Goal: Task Accomplishment & Management: Use online tool/utility

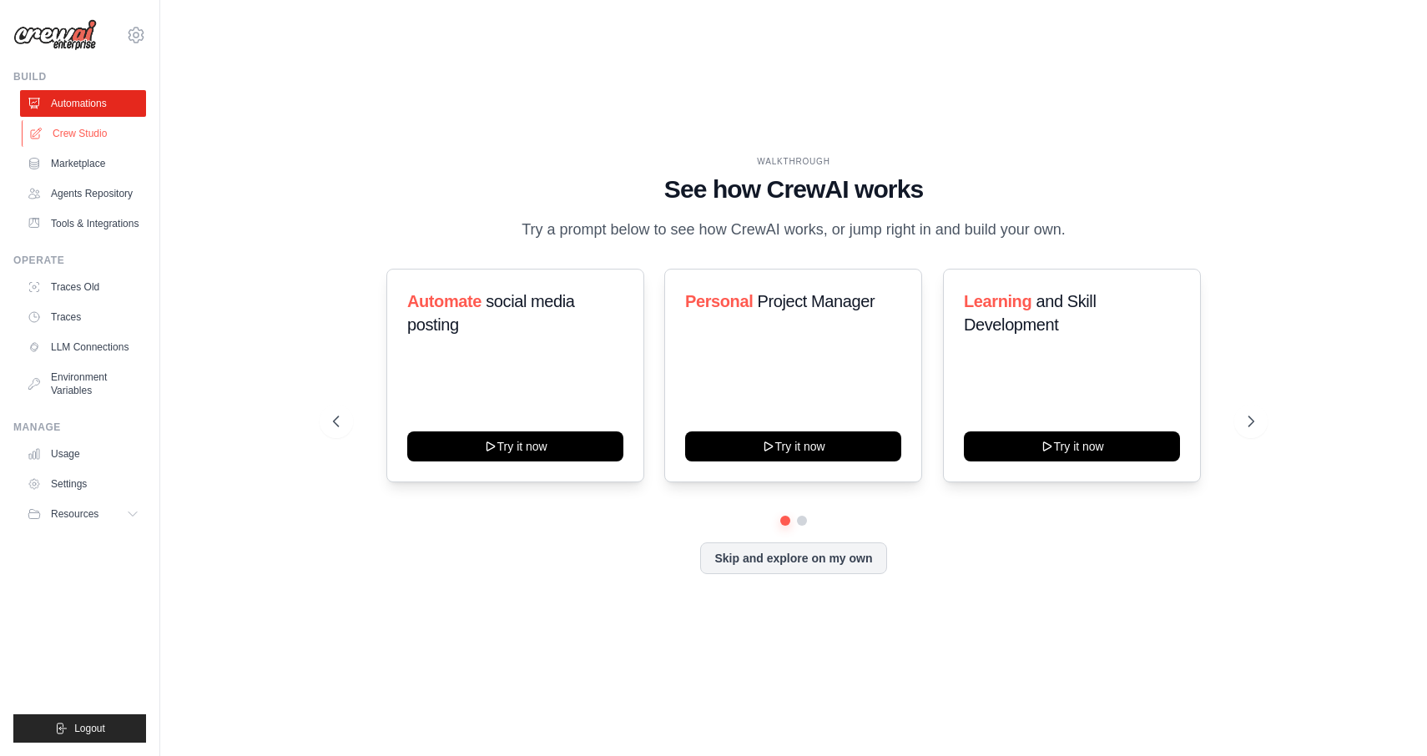
click at [85, 129] on link "Crew Studio" at bounding box center [85, 133] width 126 height 27
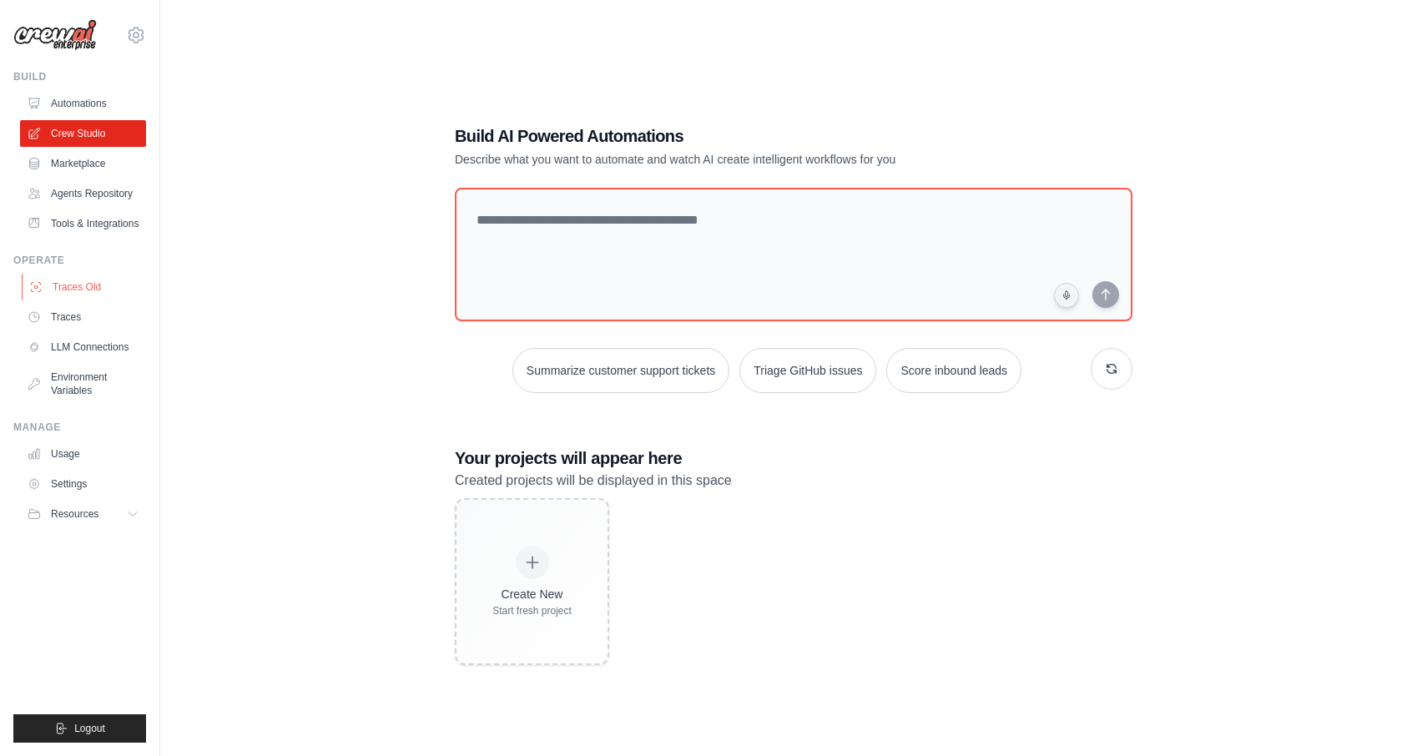
click at [93, 276] on link "Traces Old" at bounding box center [85, 287] width 126 height 27
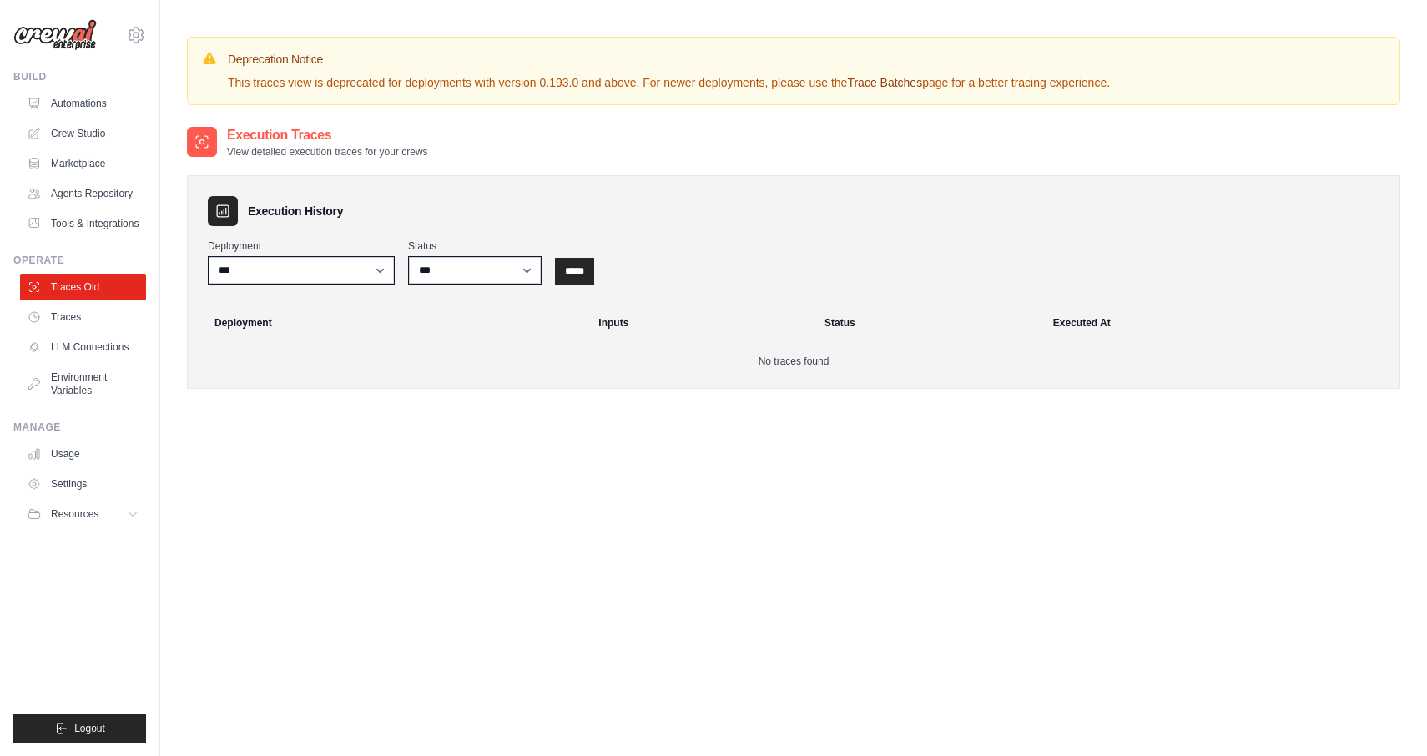
click at [77, 331] on ul "Traces Old Traces LLM Connections Environment Variables" at bounding box center [83, 339] width 126 height 130
click at [78, 320] on link "Traces" at bounding box center [85, 317] width 126 height 27
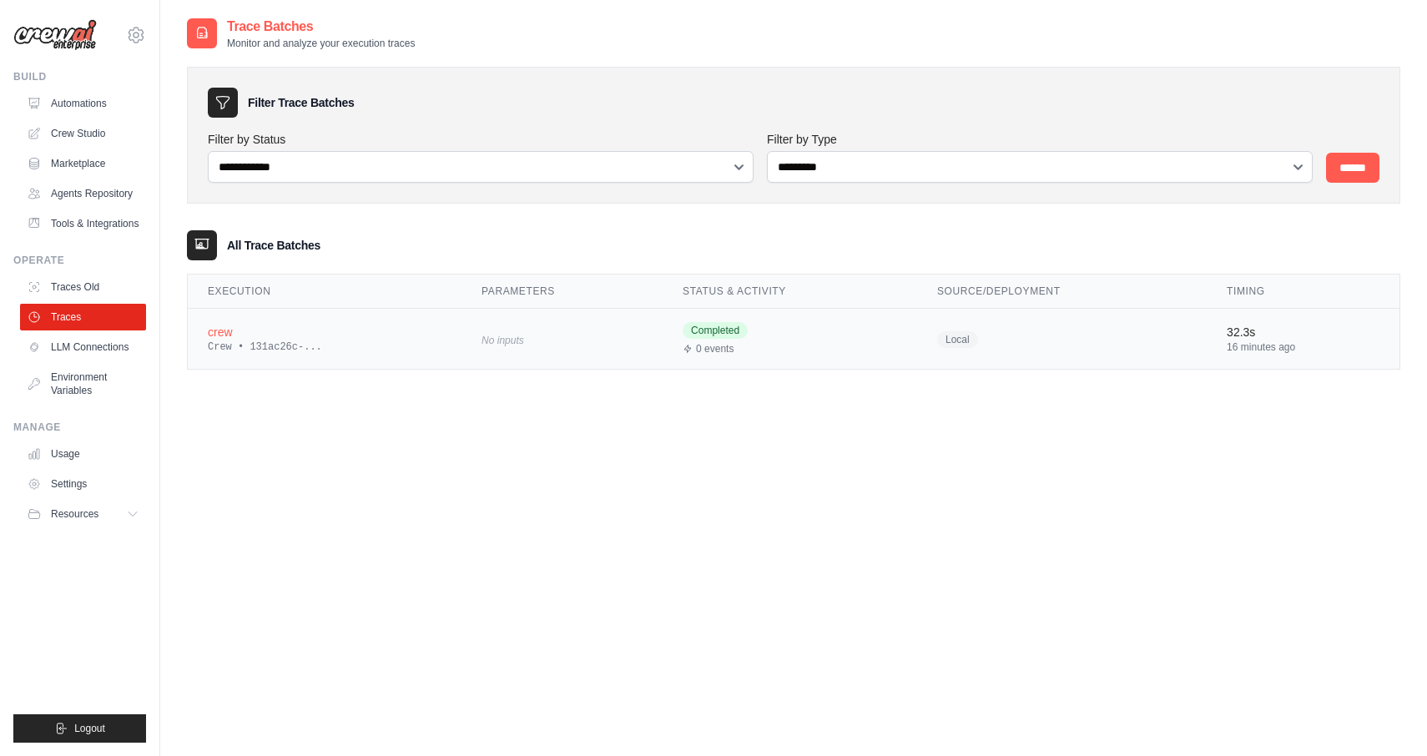
click at [268, 342] on div "Crew • 131ac26c-..." at bounding box center [325, 346] width 234 height 13
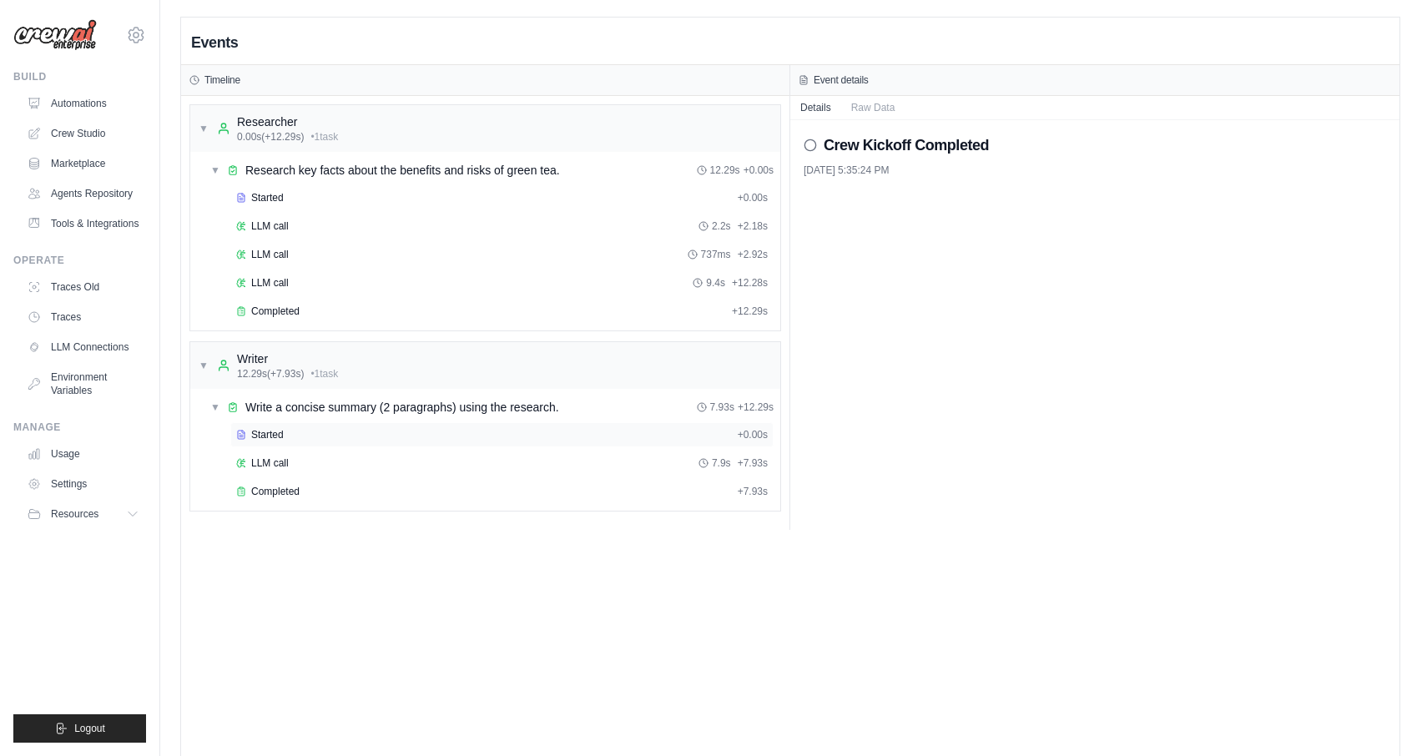
click at [436, 428] on div "Started" at bounding box center [483, 434] width 495 height 13
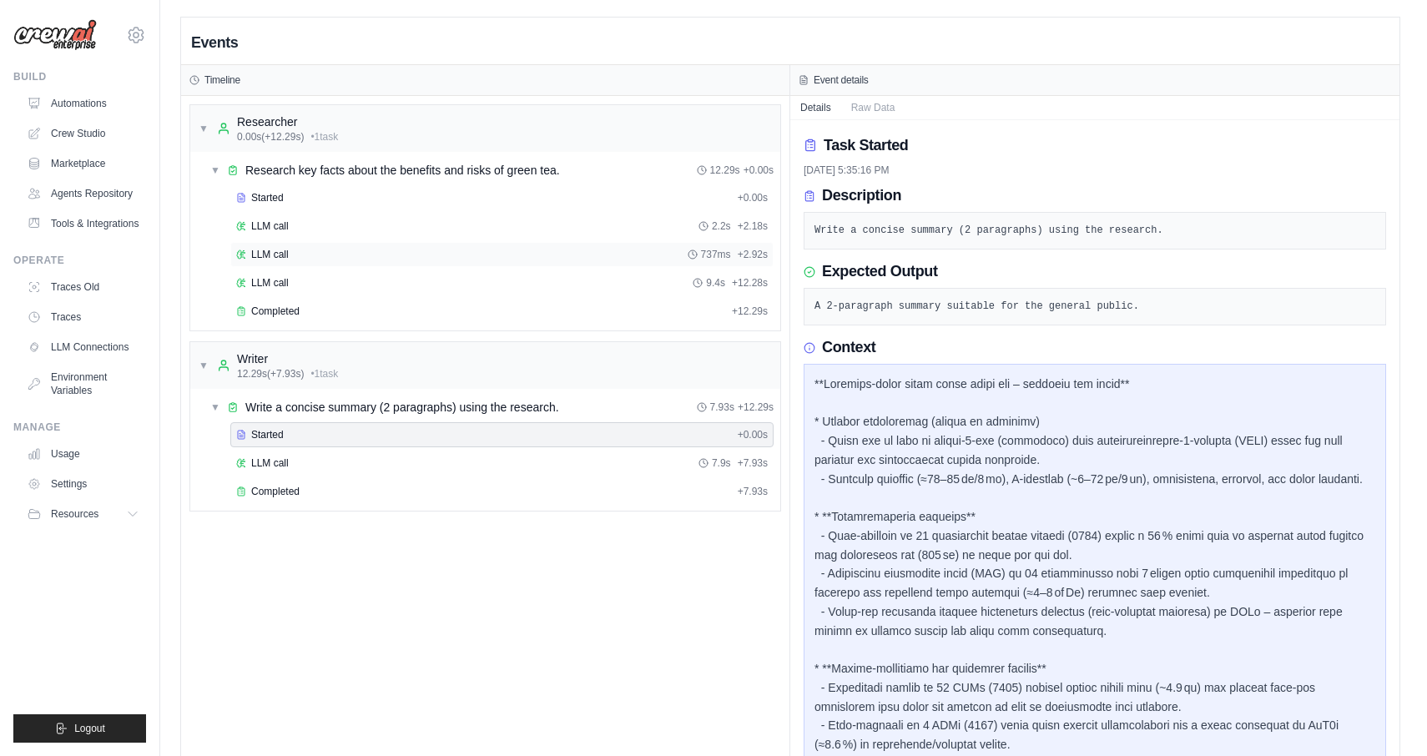
click at [352, 262] on div "LLM call 737ms + 2.92s" at bounding box center [501, 254] width 543 height 25
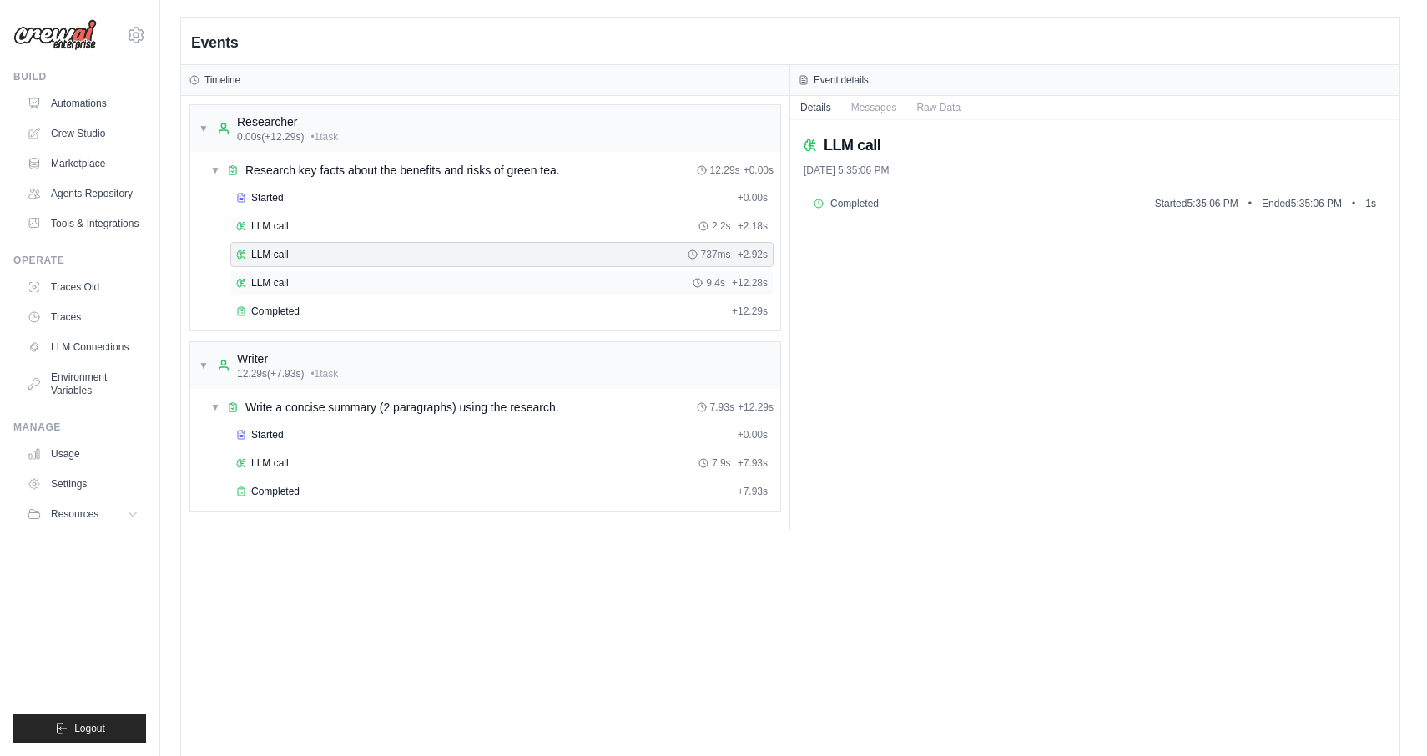
click at [351, 282] on div "LLM call 9.4s + 12.28s" at bounding box center [502, 282] width 532 height 13
click at [351, 317] on div "Completed" at bounding box center [480, 311] width 489 height 13
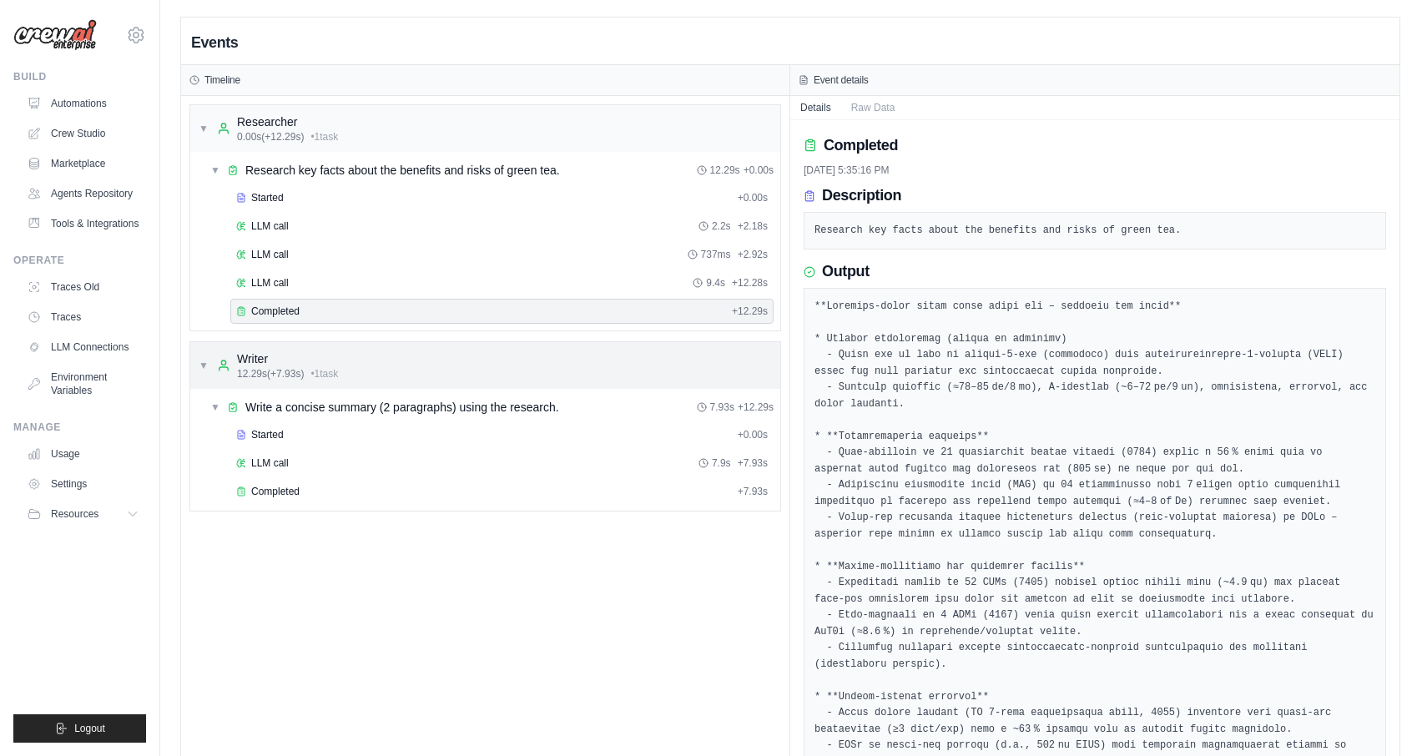
click at [396, 372] on div "▼ Writer 12.29s (+7.93s) • 1 task" at bounding box center [485, 365] width 590 height 47
click at [396, 372] on div "▶ Writer 12.29s (+7.93s) • 1 task" at bounding box center [485, 365] width 590 height 47
